Goal: Information Seeking & Learning: Learn about a topic

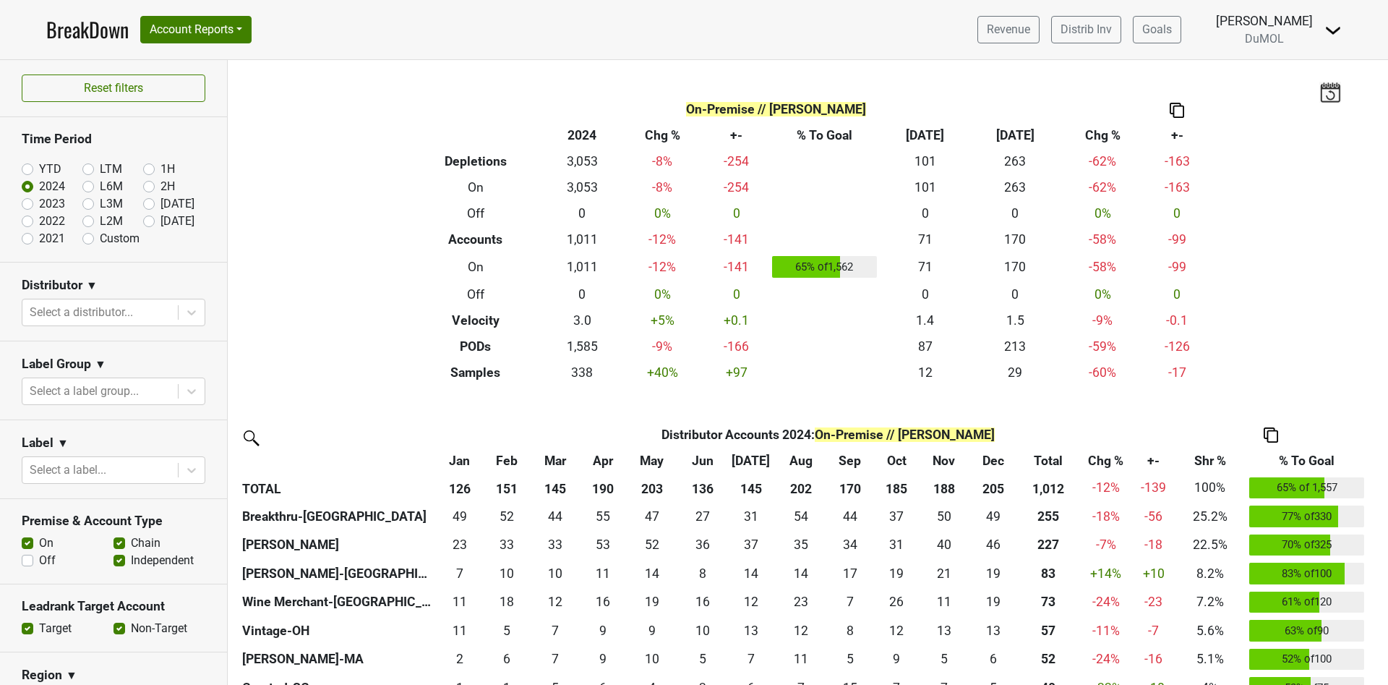
scroll to position [108, 0]
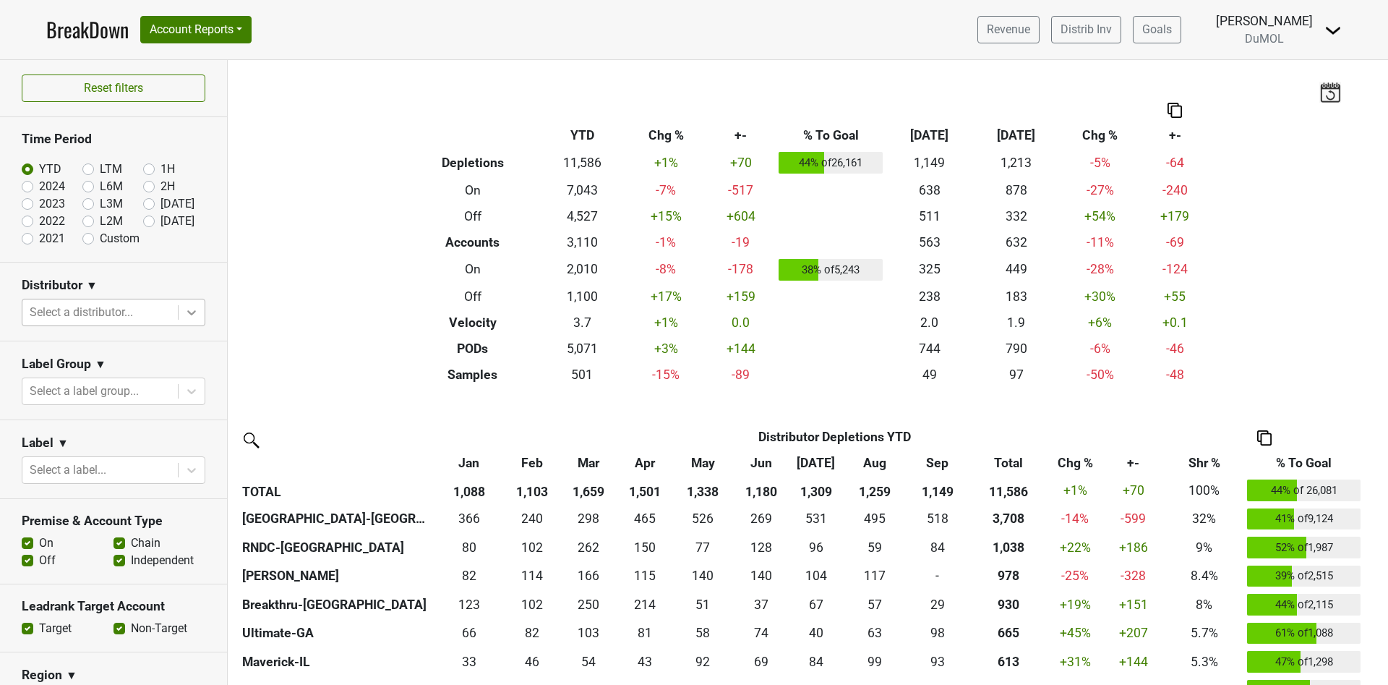
click at [182, 307] on div at bounding box center [192, 312] width 26 height 26
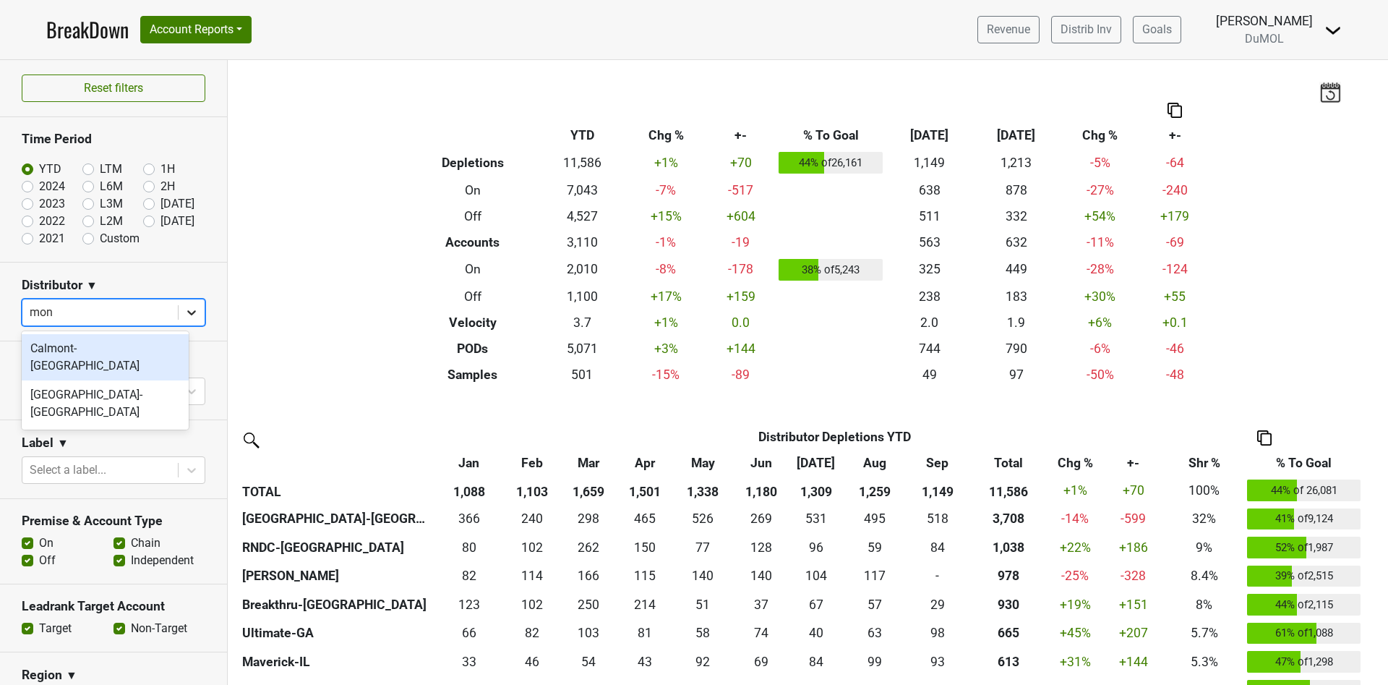
type input "mont"
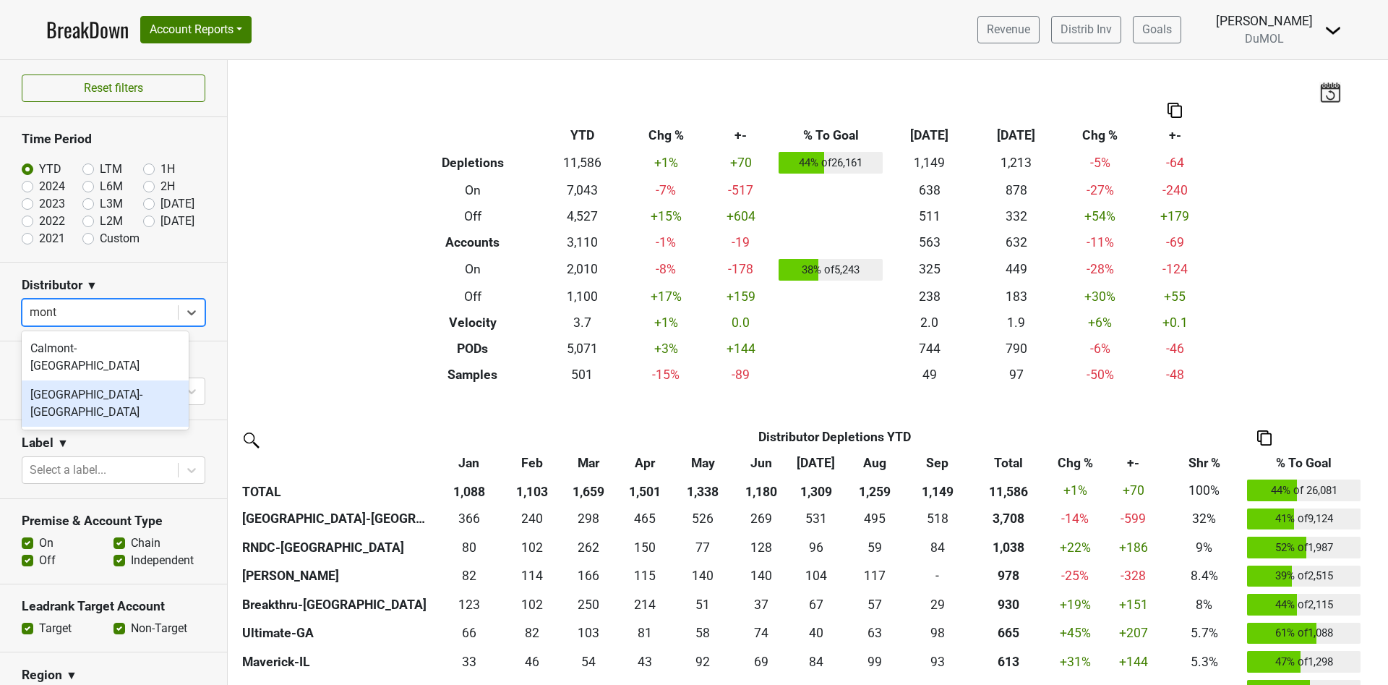
click at [136, 382] on div "[GEOGRAPHIC_DATA]-[GEOGRAPHIC_DATA]" at bounding box center [105, 403] width 167 height 46
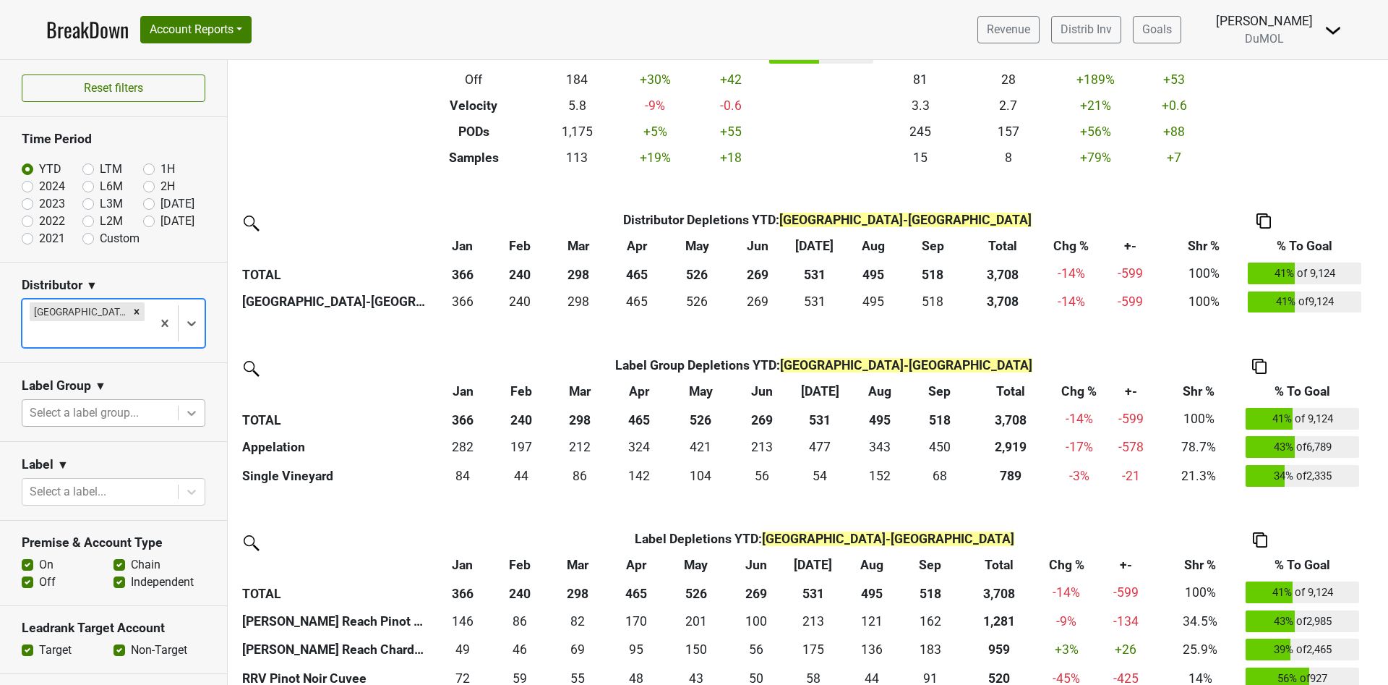
click at [187, 411] on icon at bounding box center [191, 413] width 9 height 5
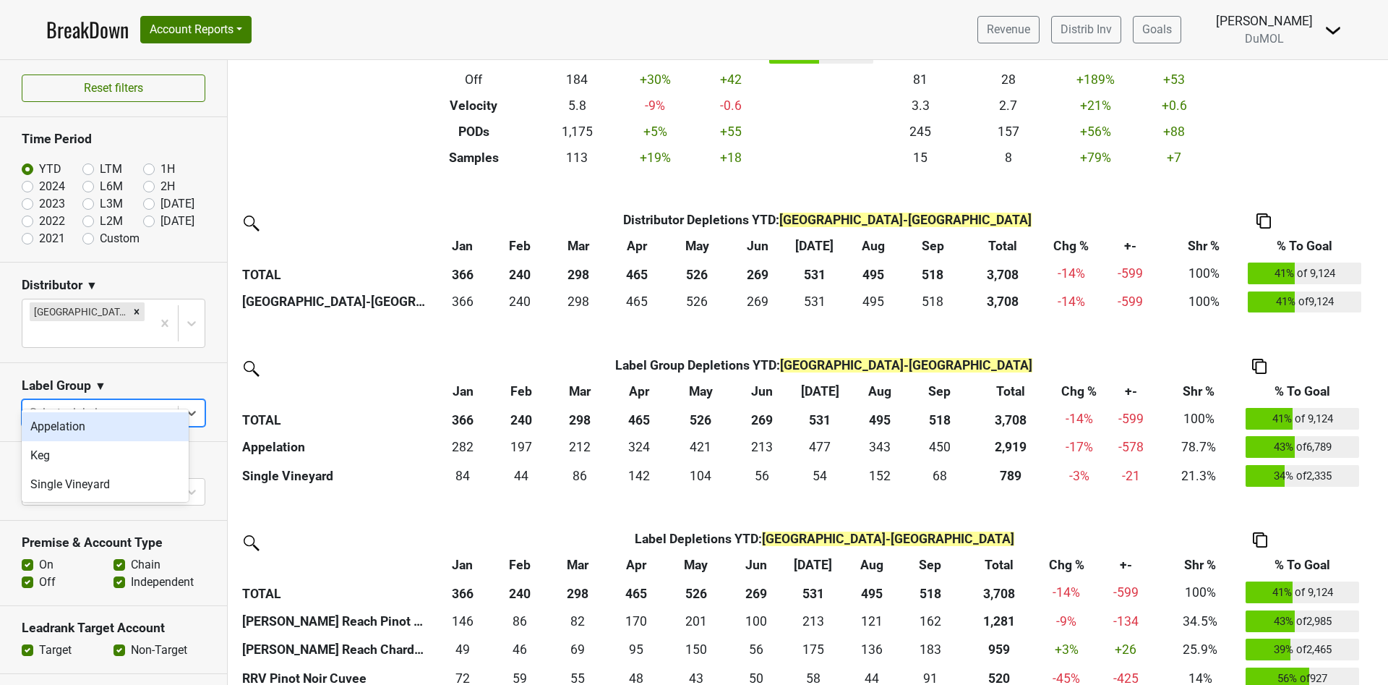
click at [206, 369] on section "Label Group ▼ option Appelation focused, 1 of 3. 3 results available. Use Up an…" at bounding box center [113, 402] width 227 height 79
click at [106, 481] on div at bounding box center [100, 491] width 141 height 20
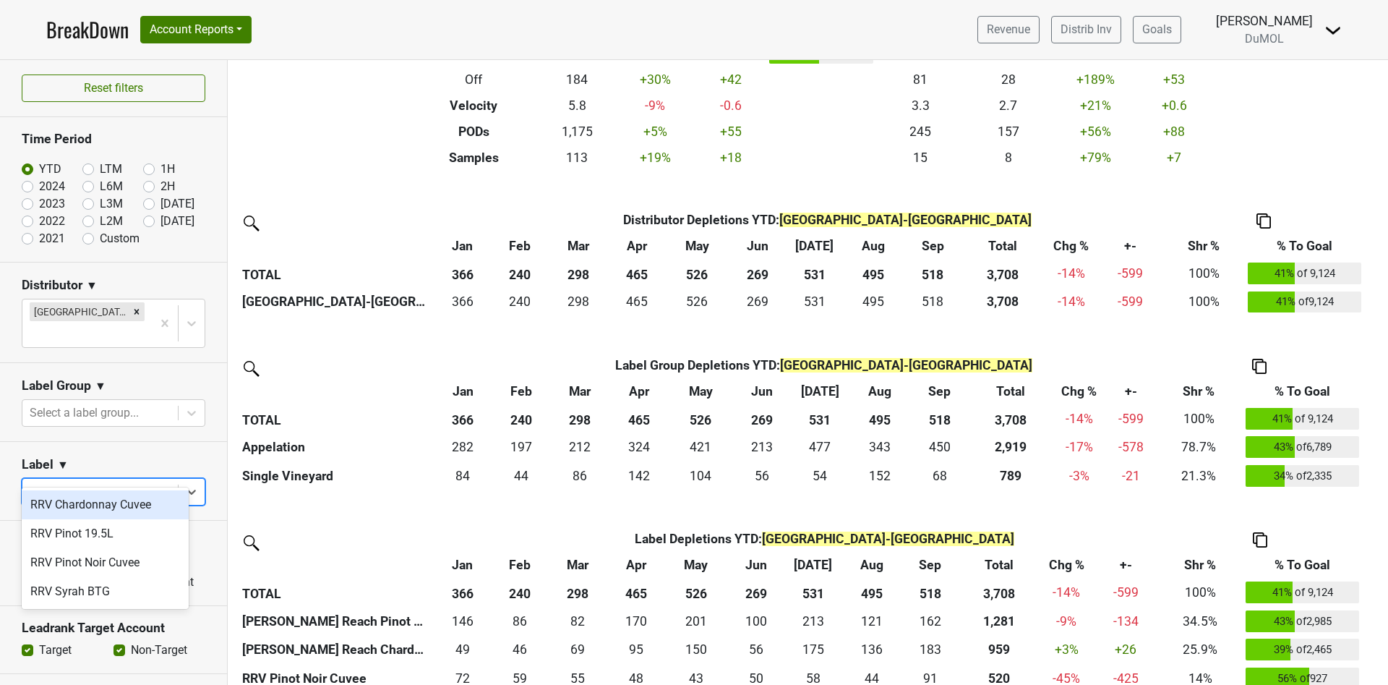
type input "rrv"
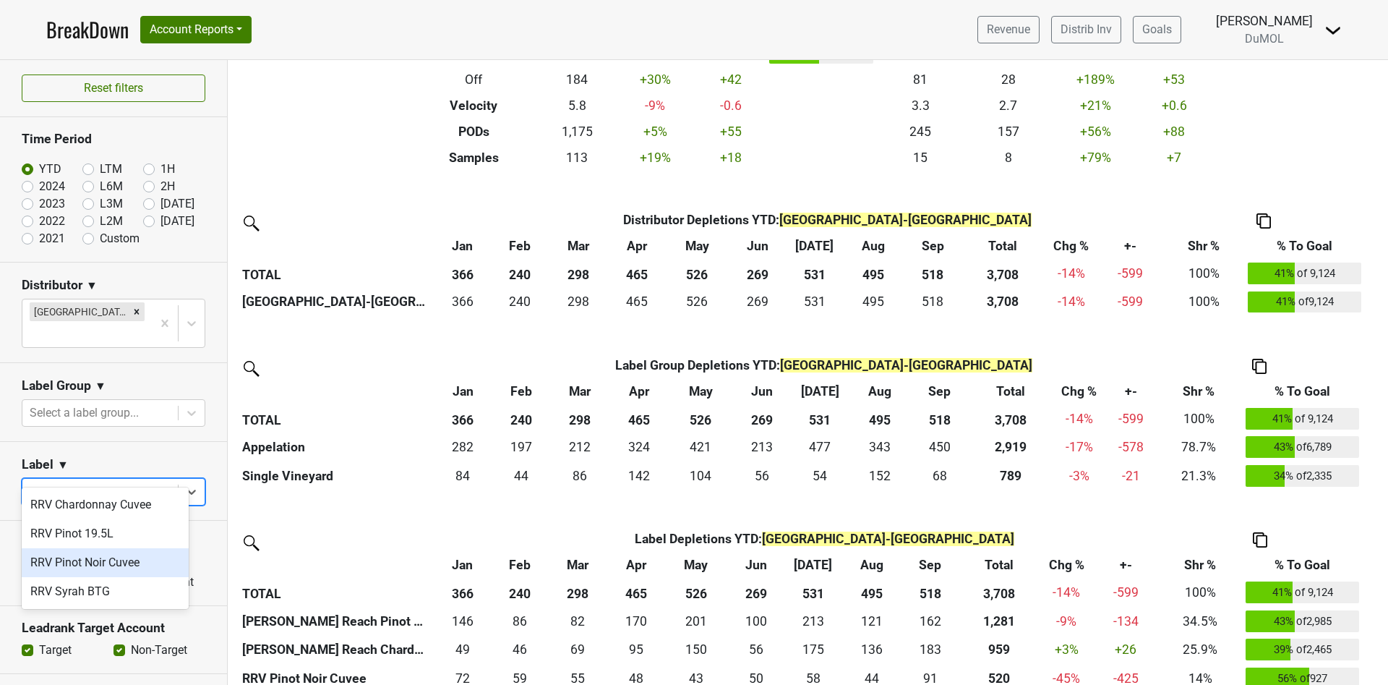
click at [160, 557] on div "RRV Pinot Noir Cuvee" at bounding box center [105, 562] width 167 height 29
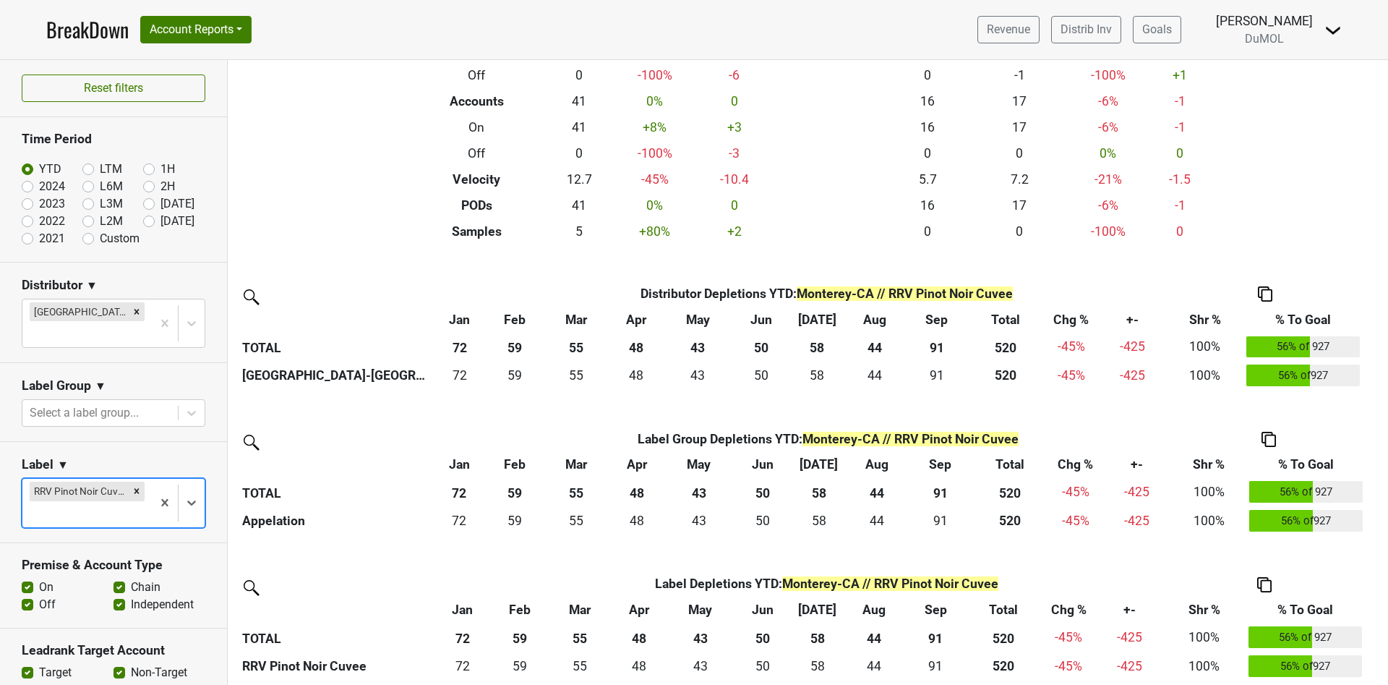
scroll to position [147, 0]
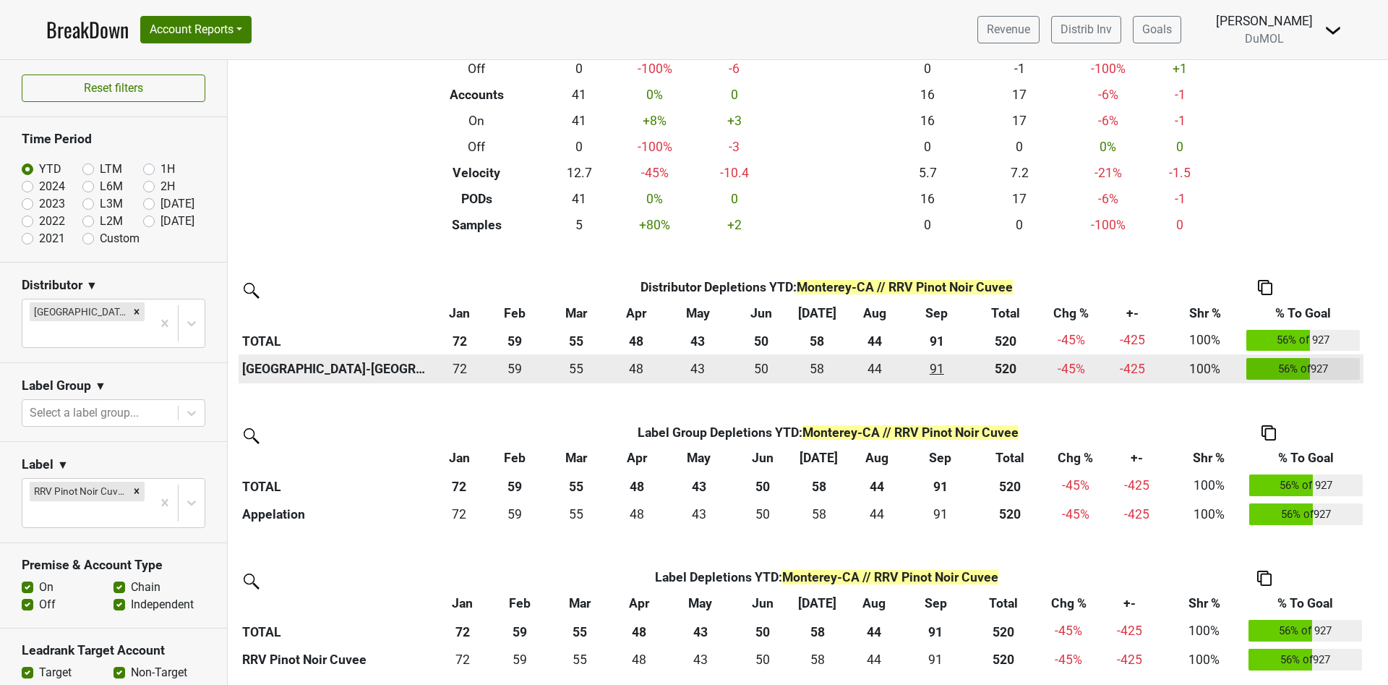
click at [938, 366] on div "91 91" at bounding box center [936, 368] width 54 height 19
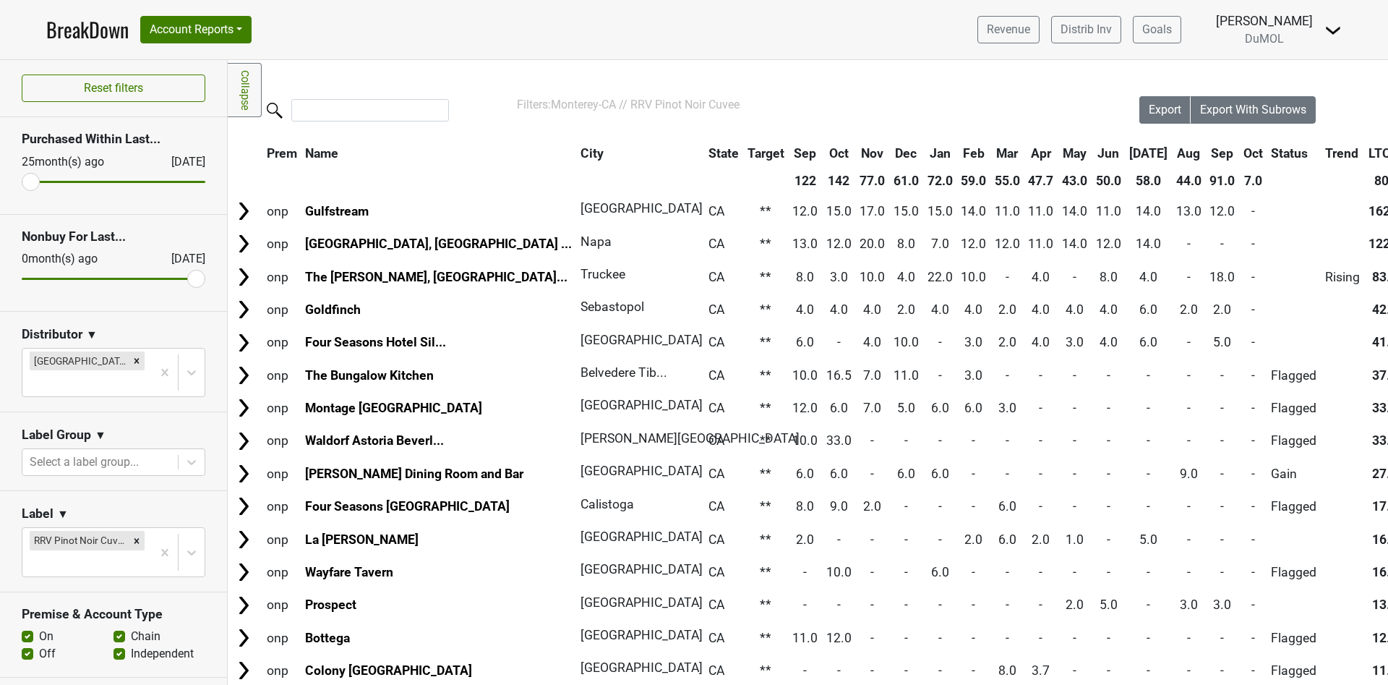
click at [1206, 153] on th "Sep" at bounding box center [1222, 153] width 33 height 26
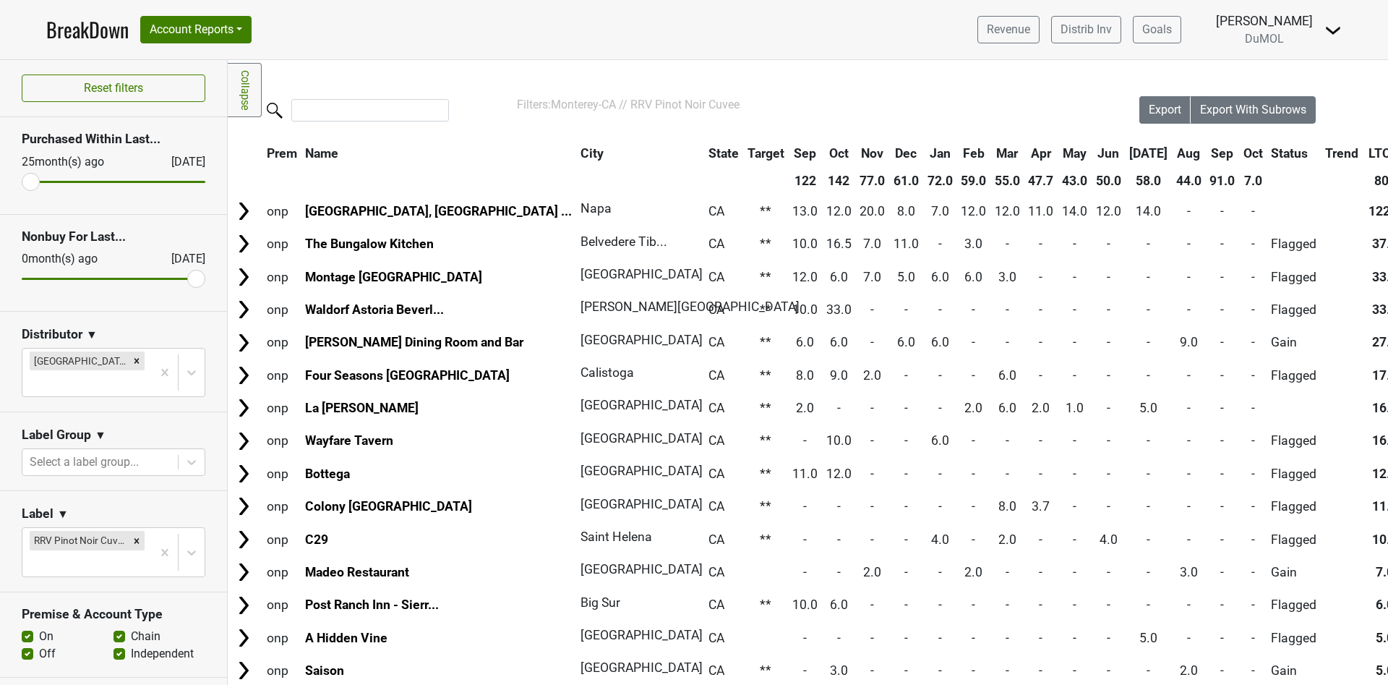
click at [1206, 153] on th "Sep" at bounding box center [1222, 153] width 33 height 26
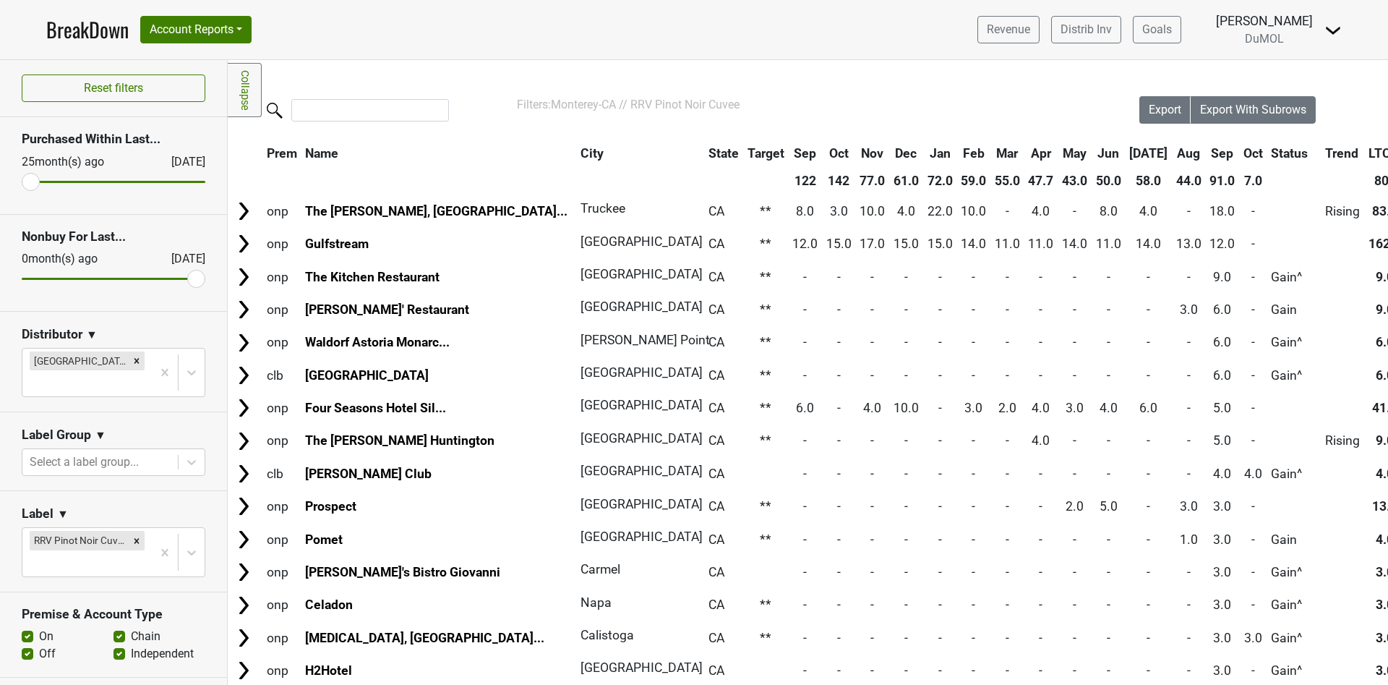
click at [1240, 153] on th "Oct" at bounding box center [1253, 153] width 27 height 26
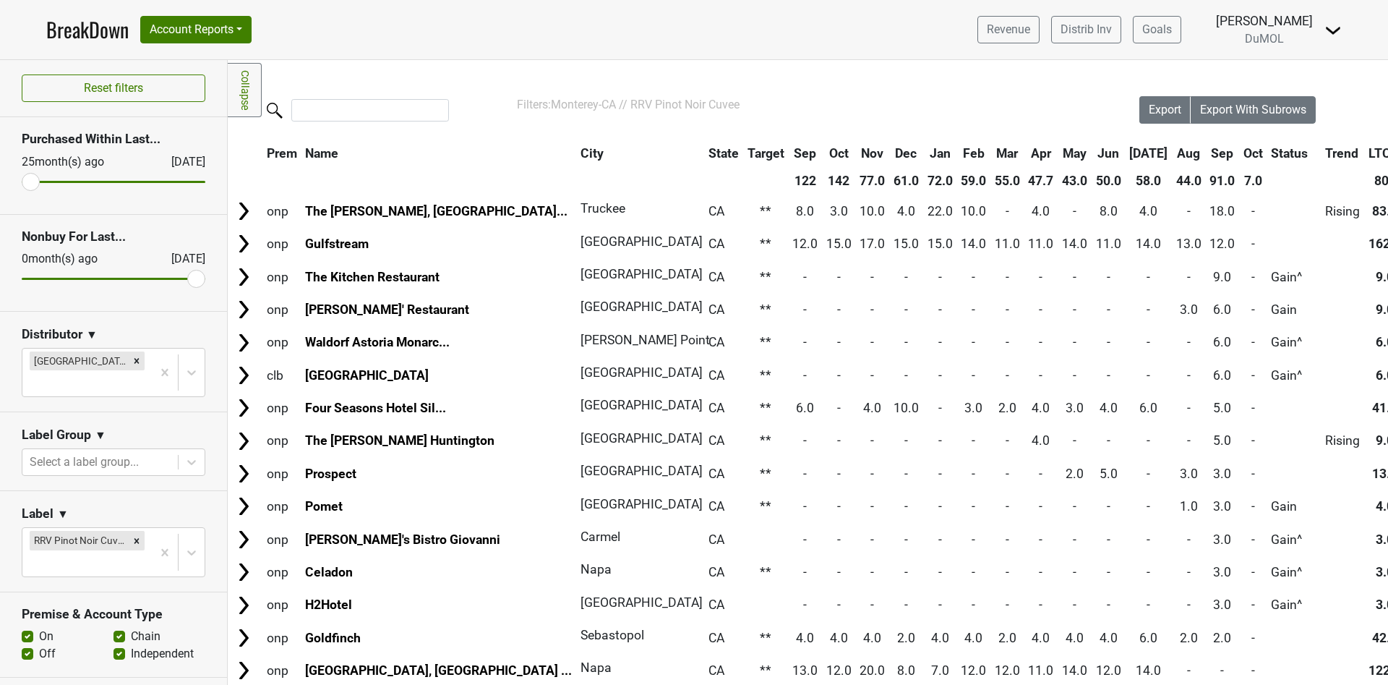
click at [1240, 153] on th "Oct" at bounding box center [1253, 153] width 27 height 26
